Goal: Task Accomplishment & Management: Use online tool/utility

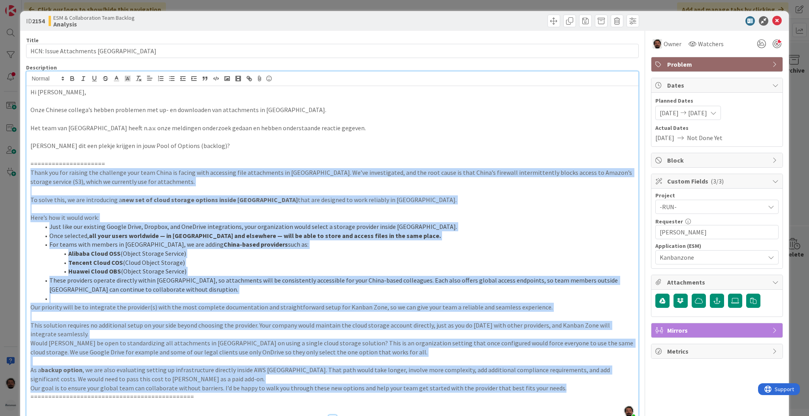
scroll to position [58, 0]
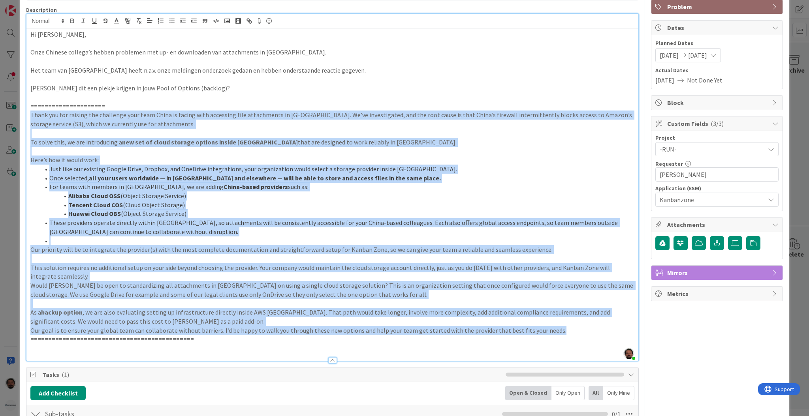
click at [211, 208] on li "Tencent Cloud COS (Cloud Object Storage)" at bounding box center [337, 205] width 594 height 9
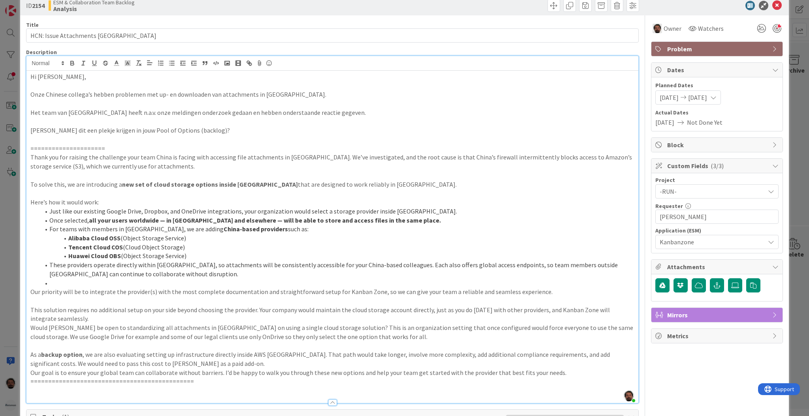
scroll to position [0, 0]
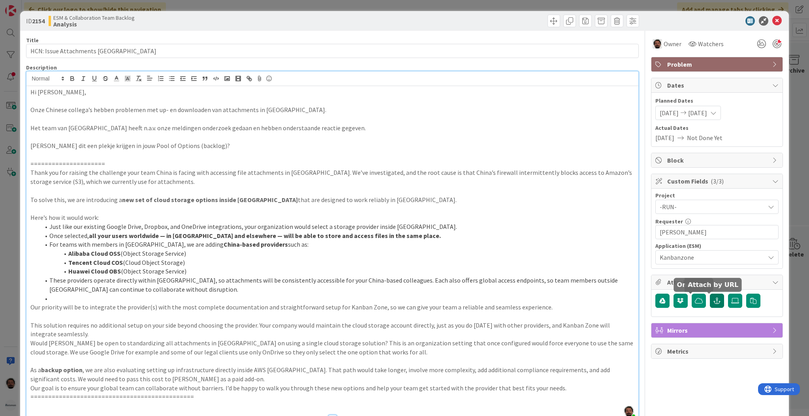
click at [714, 302] on button "button" at bounding box center [717, 301] width 14 height 14
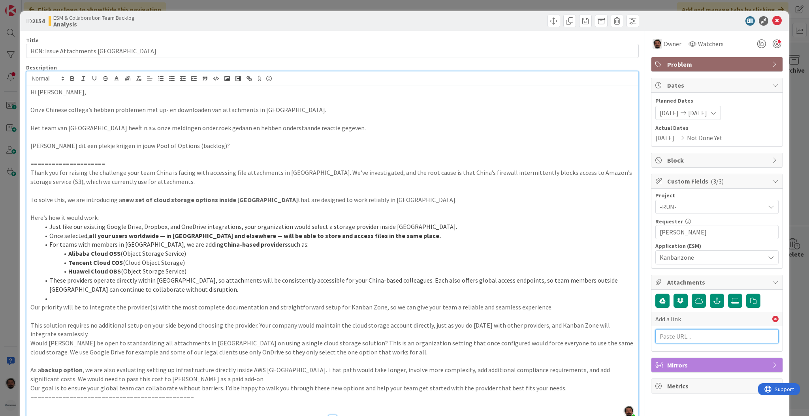
paste input "[URL][PERSON_NAME][DOMAIN_NAME]"
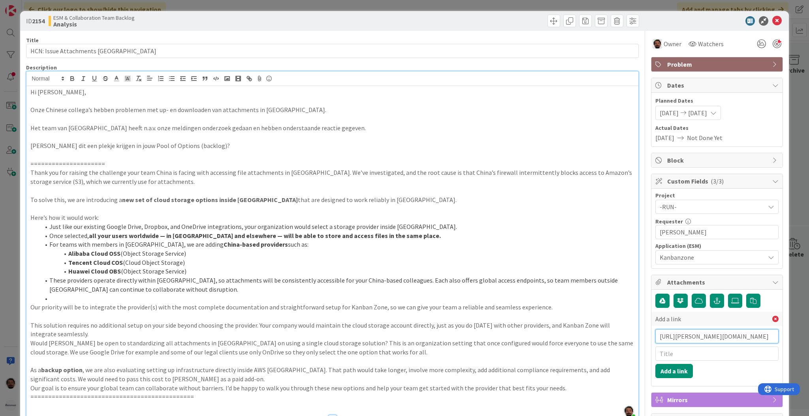
scroll to position [0, 161]
click at [690, 338] on input "[URL][PERSON_NAME][DOMAIN_NAME]" at bounding box center [716, 336] width 123 height 14
type input "[URL][PERSON_NAME][DOMAIN_NAME]"
click at [693, 351] on input "text" at bounding box center [716, 354] width 123 height 14
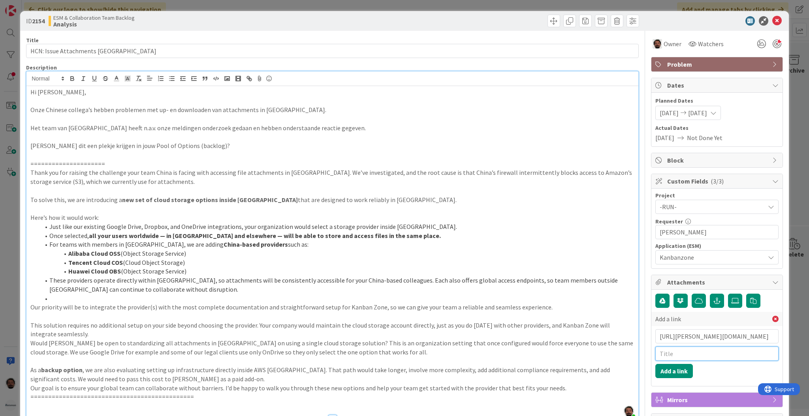
paste input "WO0000000375175"
type input "WO0000000375175"
click at [662, 371] on button "Add a link" at bounding box center [674, 371] width 38 height 14
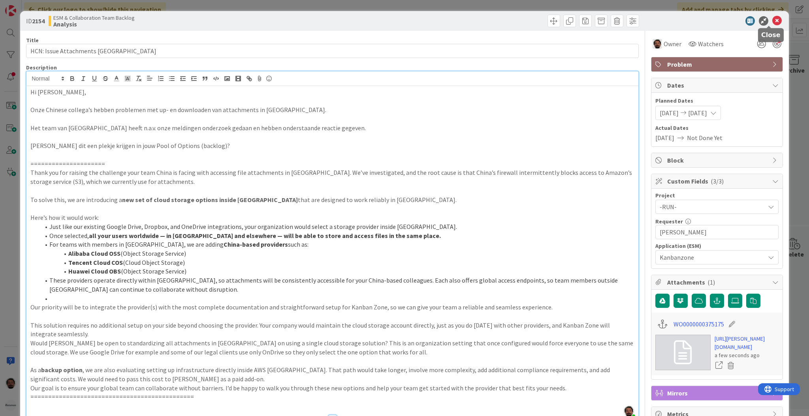
click at [772, 23] on icon at bounding box center [776, 20] width 9 height 9
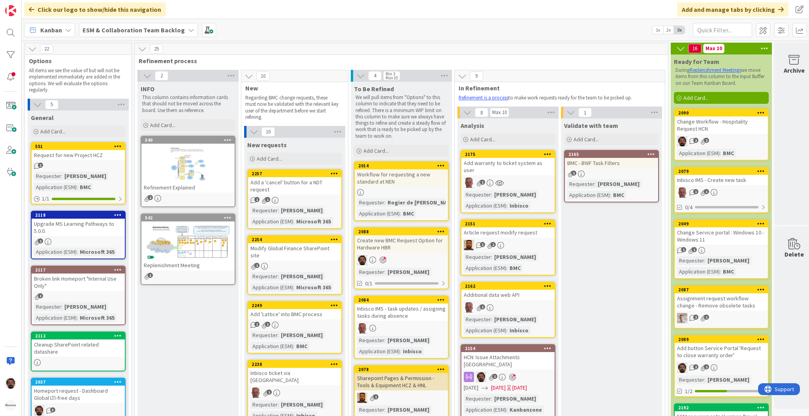
click at [58, 27] on span "Kanban" at bounding box center [51, 29] width 22 height 9
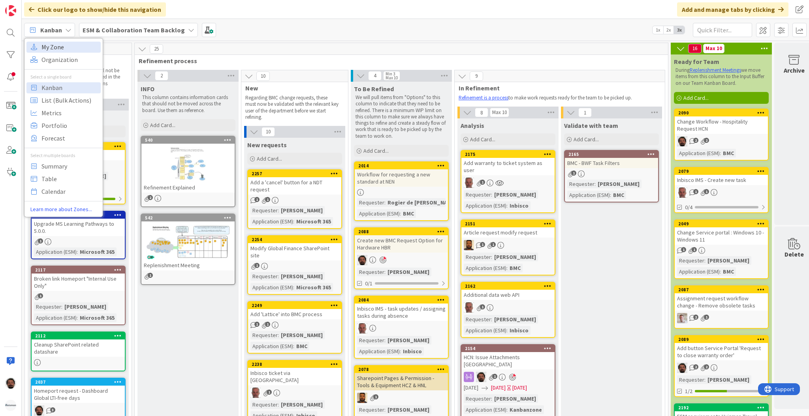
click at [69, 50] on span "My Zone" at bounding box center [69, 47] width 57 height 12
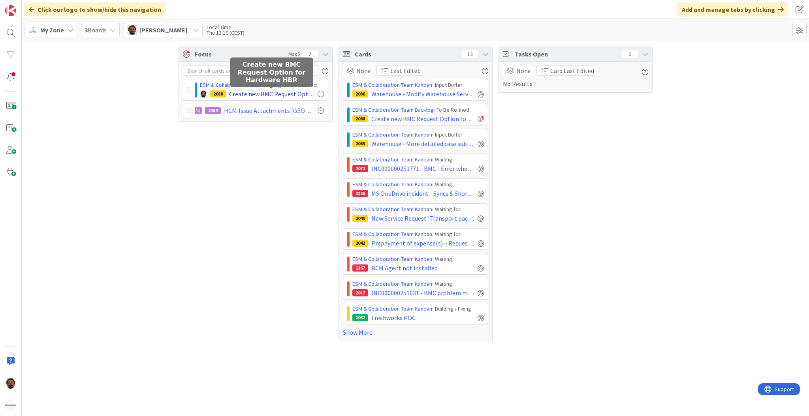
click at [302, 93] on span "Create new BMC Request Option for Hardware HBR" at bounding box center [271, 93] width 85 height 9
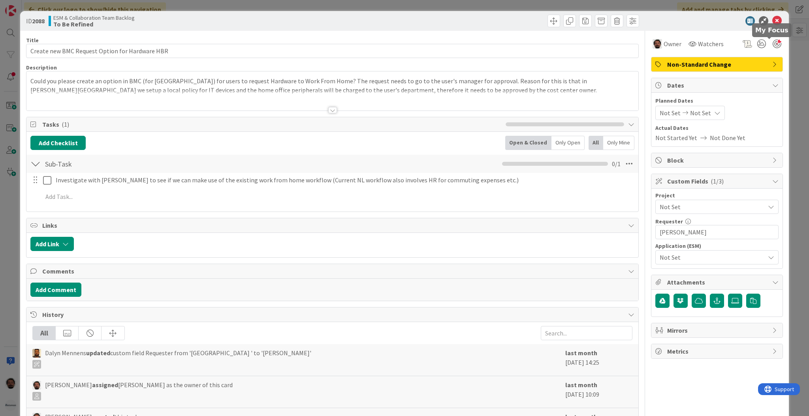
click at [773, 45] on div at bounding box center [777, 43] width 9 height 9
click at [773, 20] on icon at bounding box center [776, 20] width 9 height 9
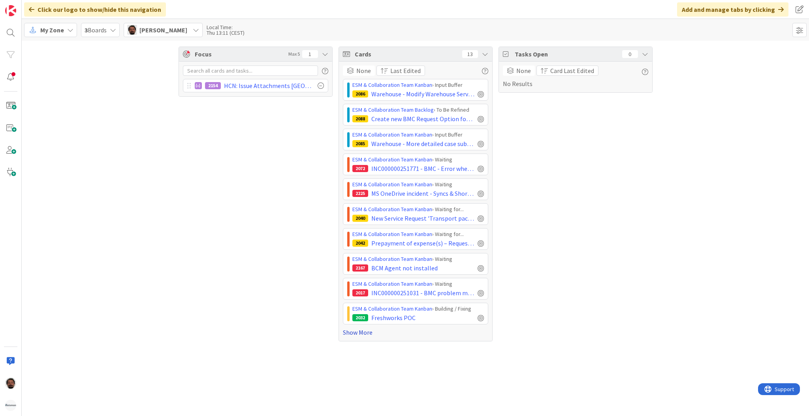
click at [358, 330] on link "Show More" at bounding box center [415, 332] width 145 height 9
